Goal: Task Accomplishment & Management: Manage account settings

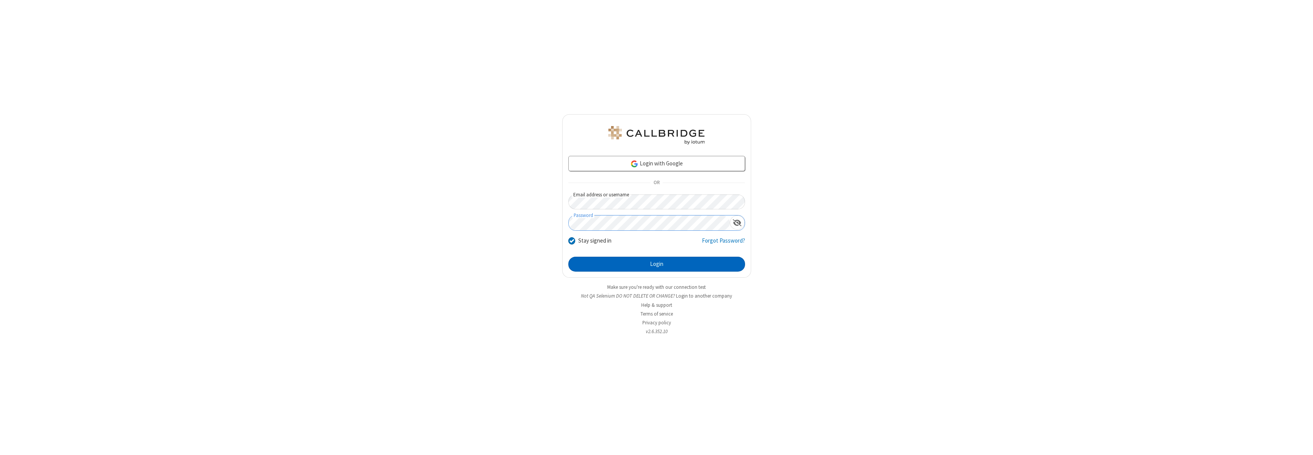
click at [657, 264] on button "Login" at bounding box center [656, 264] width 177 height 15
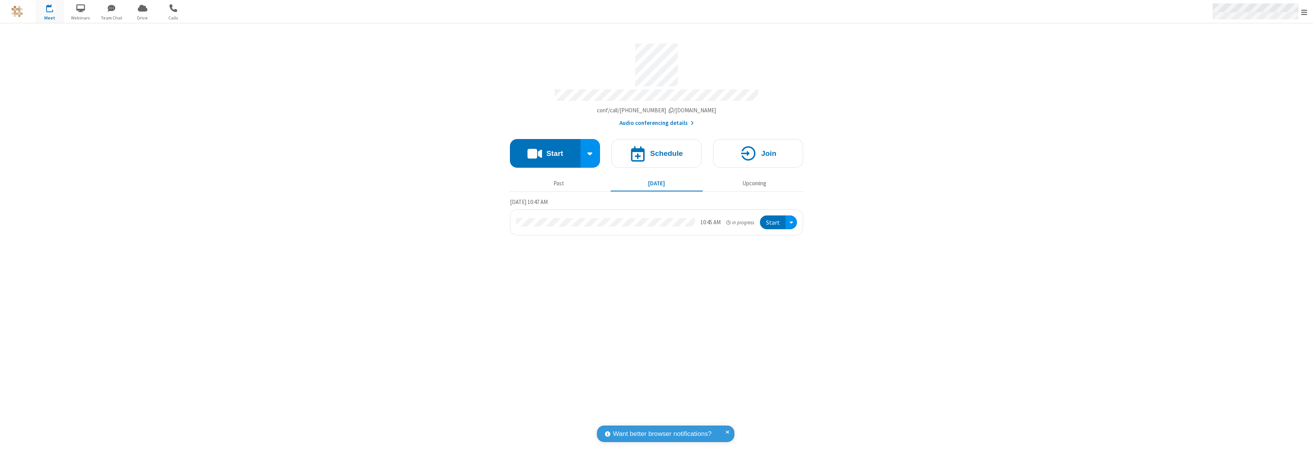
click at [1304, 12] on span "Open menu" at bounding box center [1304, 12] width 6 height 8
click at [1260, 51] on div "Settings" at bounding box center [1260, 51] width 106 height 21
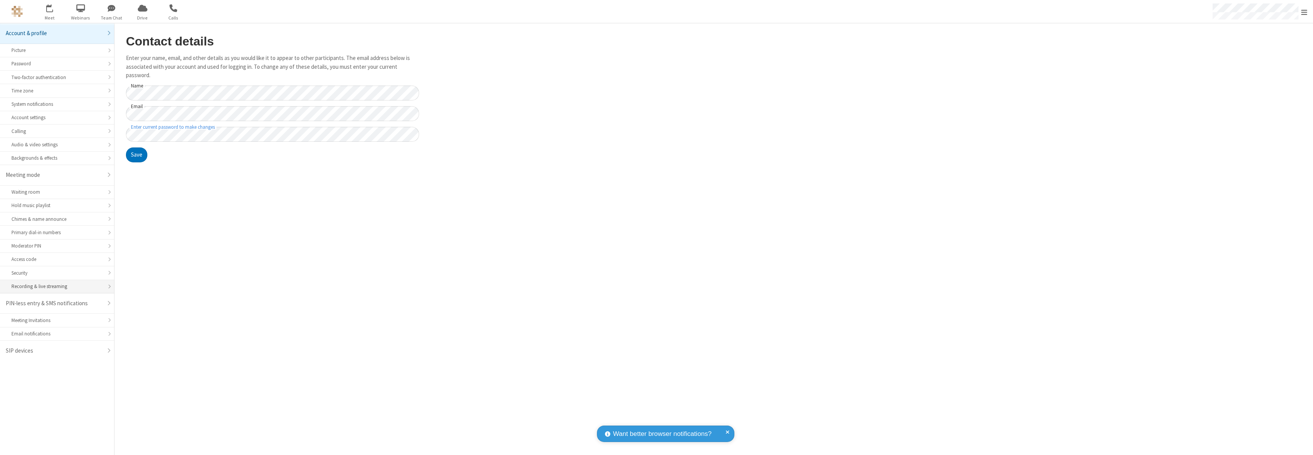
click at [57, 286] on div "Recording & live streaming" at bounding box center [56, 285] width 91 height 7
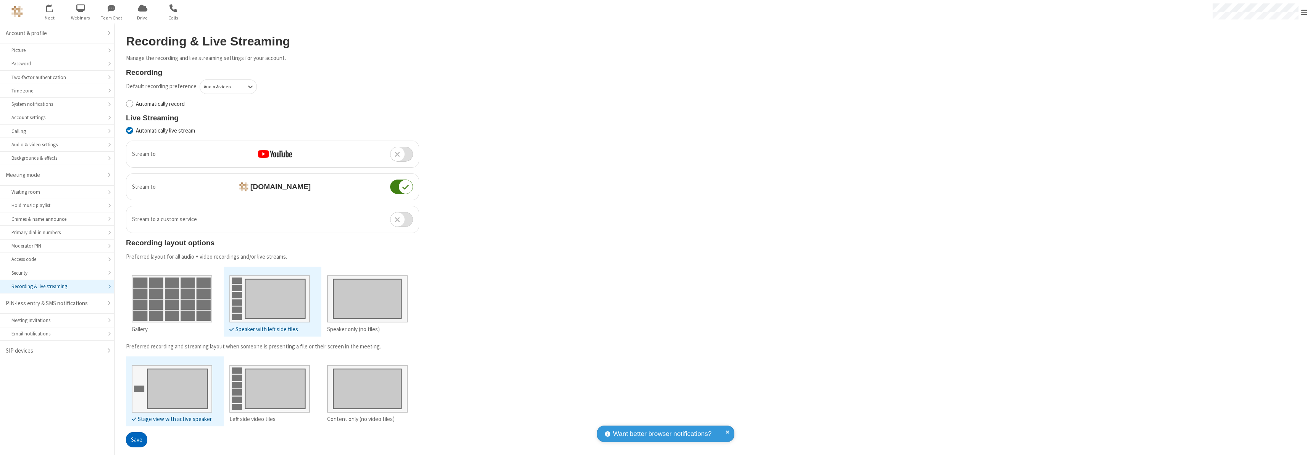
click at [136, 439] on button "Save" at bounding box center [136, 439] width 21 height 15
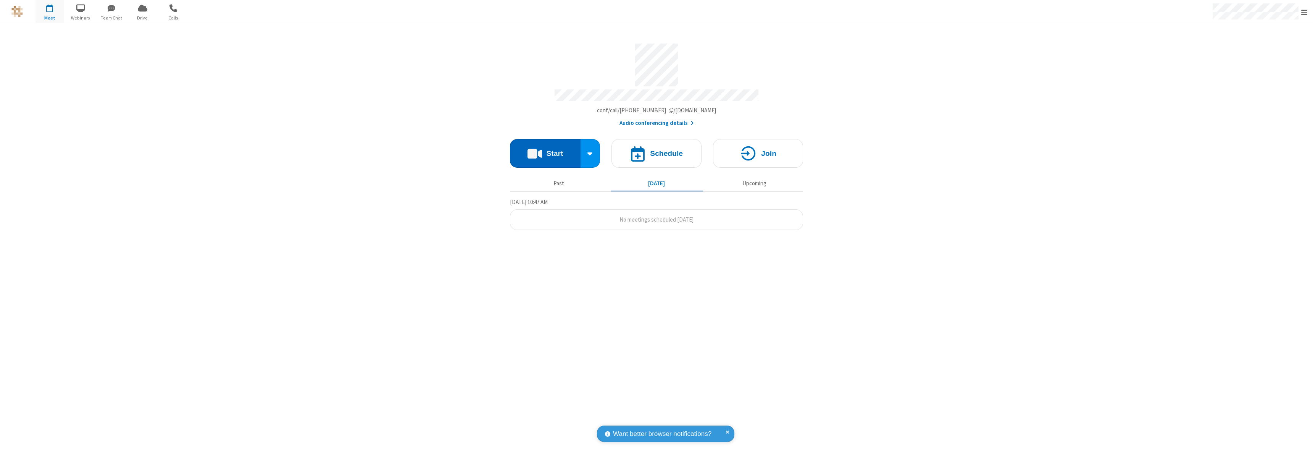
click at [545, 150] on button "Start" at bounding box center [545, 153] width 71 height 29
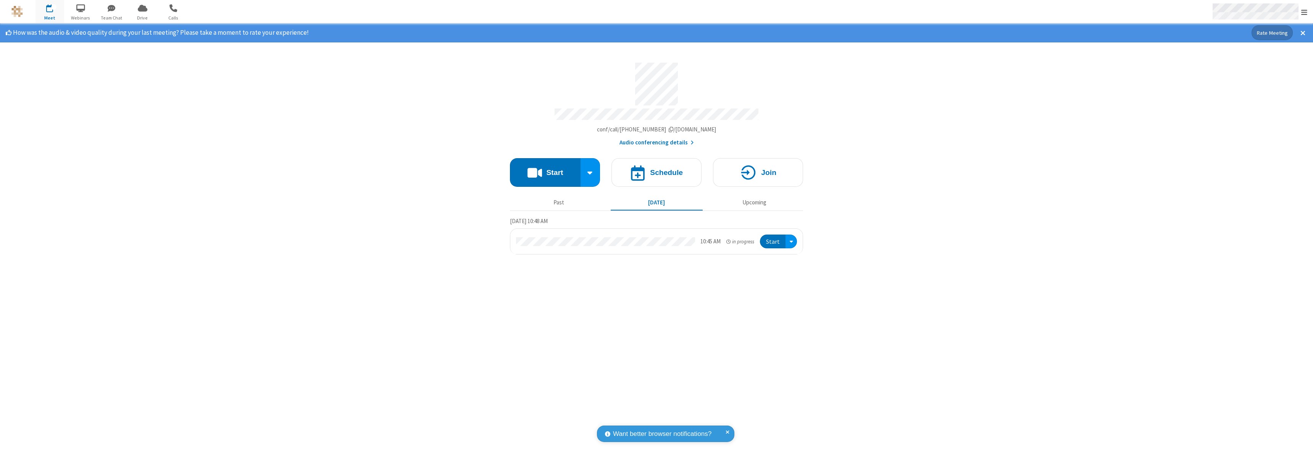
click at [1304, 12] on span "Open menu" at bounding box center [1304, 12] width 6 height 8
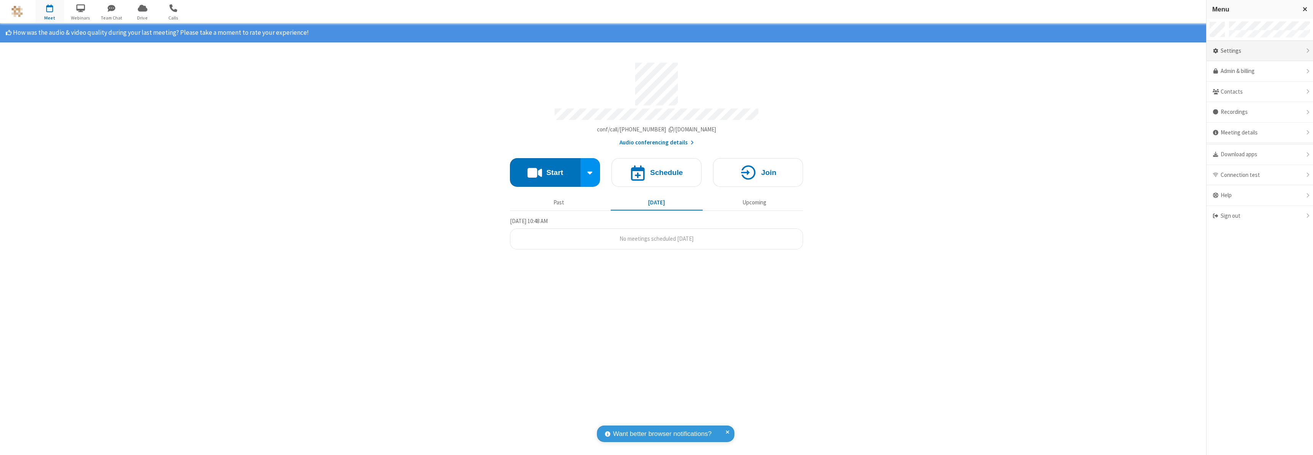
click at [1260, 51] on div "Settings" at bounding box center [1260, 51] width 106 height 21
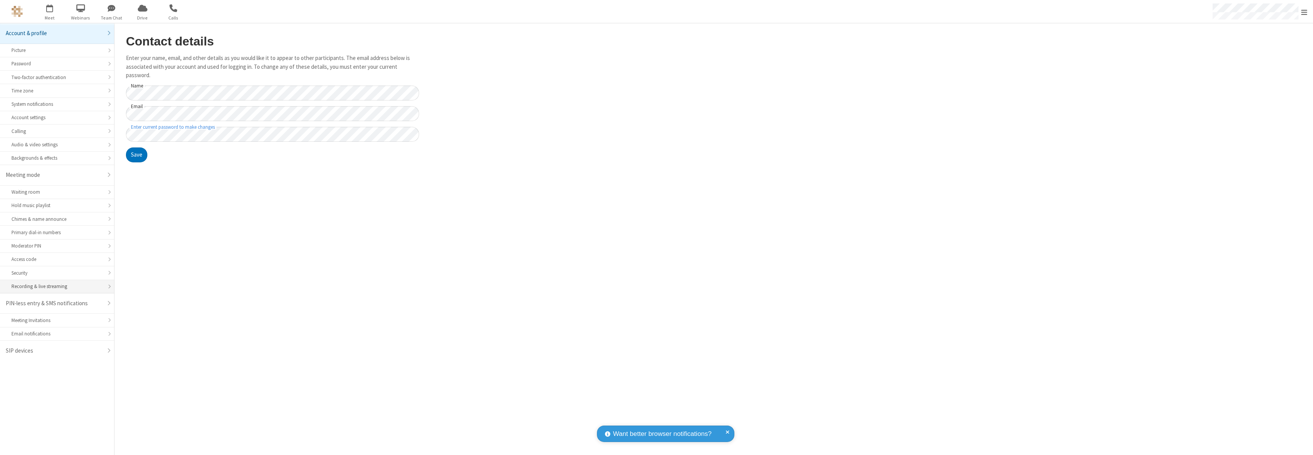
click at [57, 286] on div "Recording & live streaming" at bounding box center [56, 285] width 91 height 7
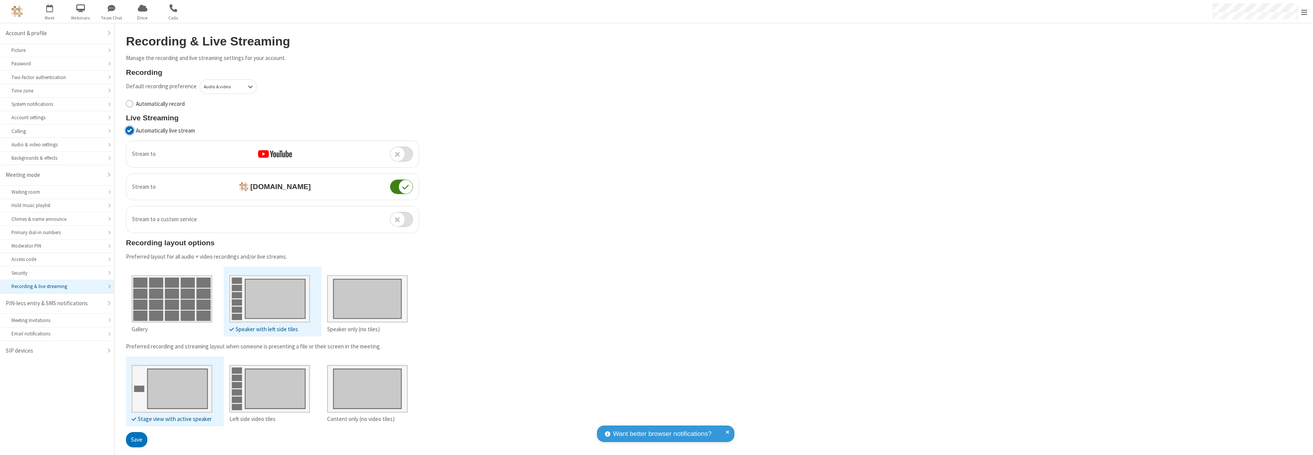
click at [129, 130] on input "Automatically live stream" at bounding box center [129, 130] width 7 height 8
checkbox input "false"
click at [136, 439] on button "Save" at bounding box center [136, 439] width 21 height 15
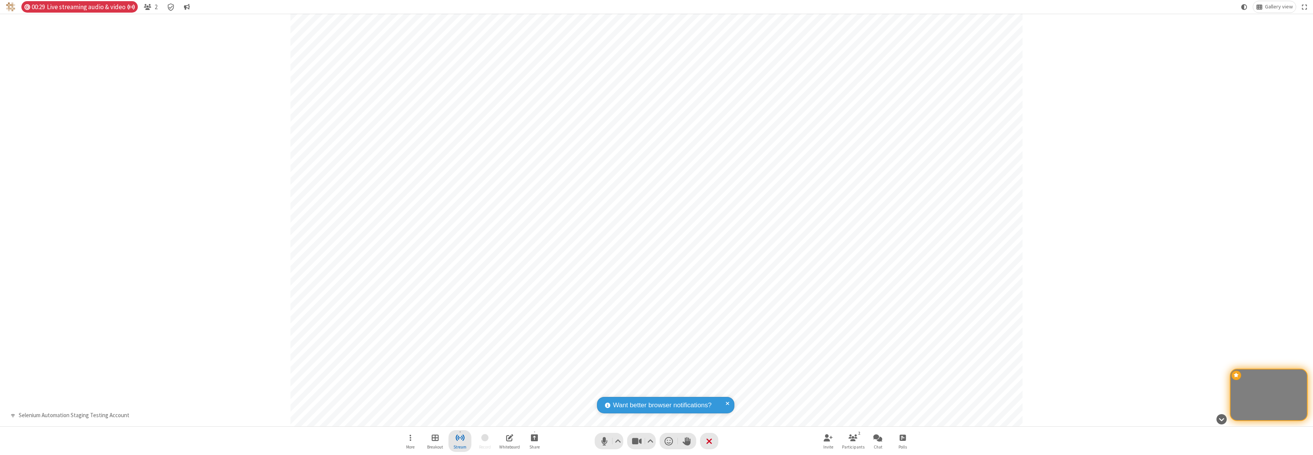
click at [460, 440] on span "Stop streaming" at bounding box center [460, 437] width 10 height 10
click at [431, 386] on span "Copy stream link" at bounding box center [431, 386] width 40 height 7
click at [565, 354] on span "Close popover" at bounding box center [565, 354] width 5 height 6
click at [460, 440] on span "Stop streaming" at bounding box center [460, 437] width 10 height 10
click at [553, 411] on button "End live" at bounding box center [553, 410] width 28 height 15
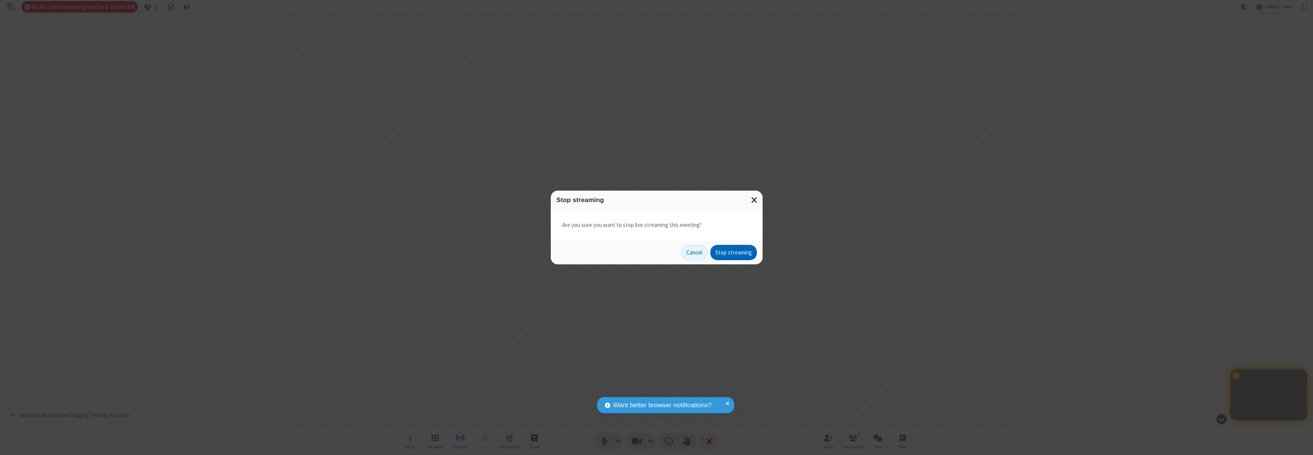
click at [734, 252] on button "Stop streaming" at bounding box center [733, 252] width 47 height 15
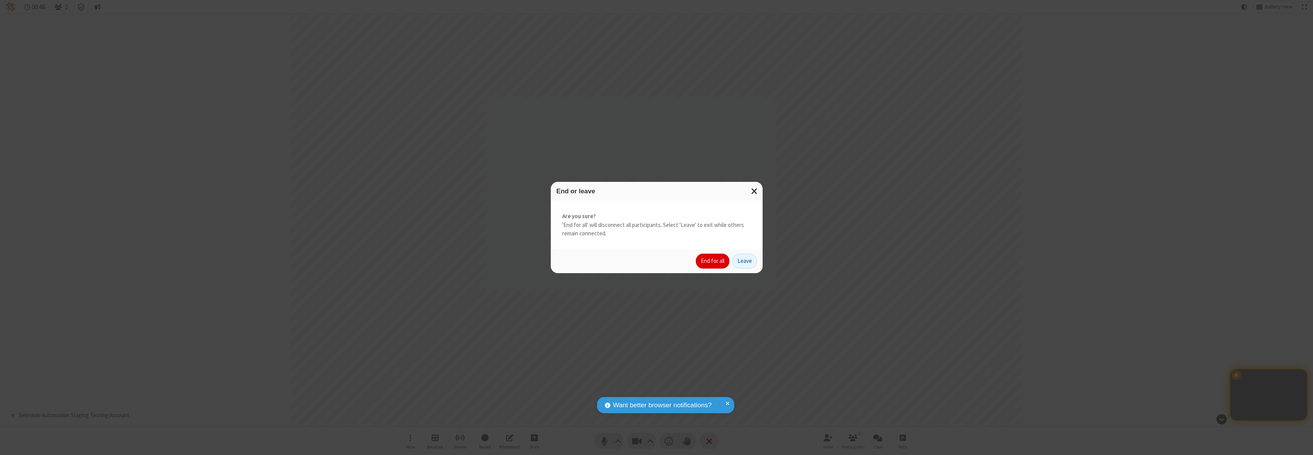
click at [713, 261] on button "End for all" at bounding box center [713, 260] width 34 height 15
